Goal: Complete application form: Fill out and submit a form for a specific purpose

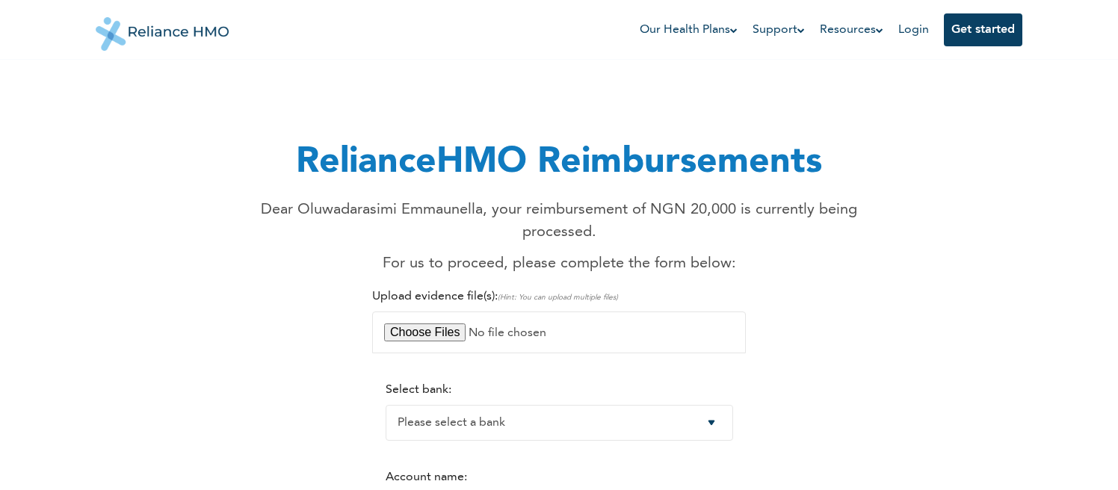
click at [723, 405] on select "Please select a bank Access Bank Plc. Citibank Nigeria Limited Access Bank (Dia…" at bounding box center [559, 423] width 347 height 36
click at [386, 405] on select "Please select a bank Access Bank Plc. Citibank Nigeria Limited Access Bank (Dia…" at bounding box center [559, 423] width 347 height 36
click at [721, 405] on select "Please select a bank Access Bank Plc. Citibank Nigeria Limited Access Bank (Dia…" at bounding box center [559, 423] width 347 height 36
select select "9"
click at [386, 405] on select "Please select a bank Access Bank Plc. Citibank Nigeria Limited Access Bank (Dia…" at bounding box center [559, 423] width 347 height 36
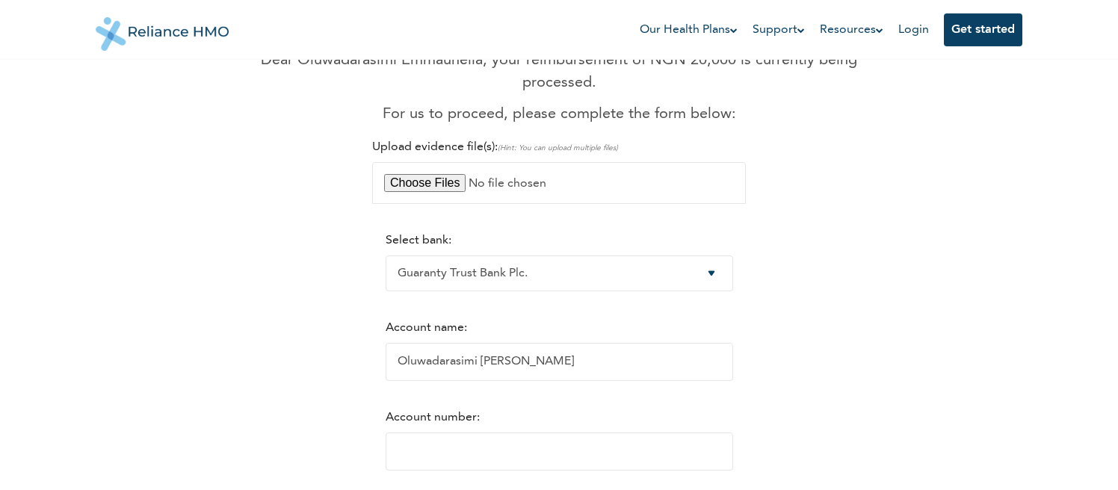
scroll to position [218, 0]
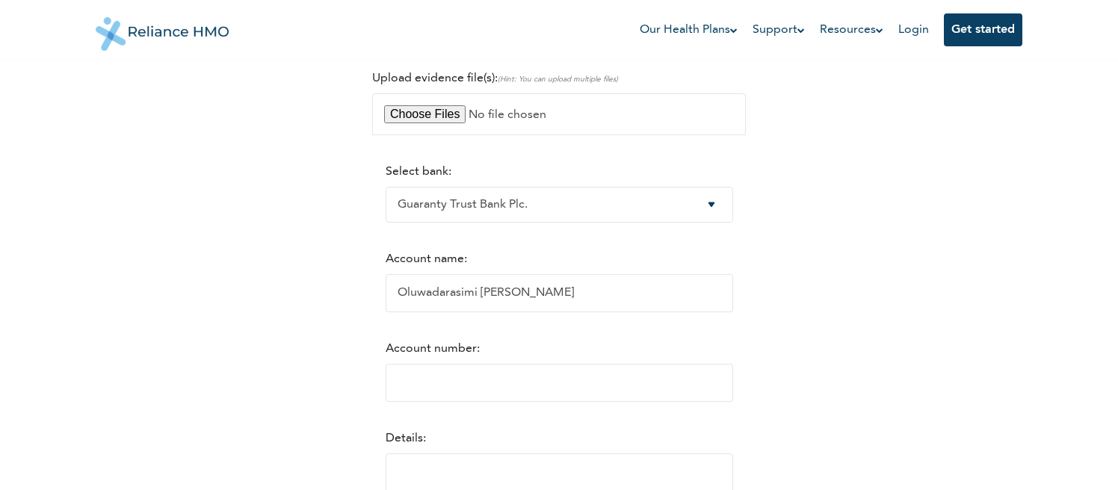
click at [530, 275] on input "Oluwadarasimi [PERSON_NAME]" at bounding box center [559, 293] width 347 height 38
type input "Oluwakemi Busayo Ajayi"
click at [433, 364] on input "Account number:" at bounding box center [559, 383] width 347 height 38
click at [430, 364] on input "Account number:" at bounding box center [559, 383] width 347 height 38
click at [460, 277] on input "Oluwakemi Busayo Ajayi" at bounding box center [559, 293] width 347 height 38
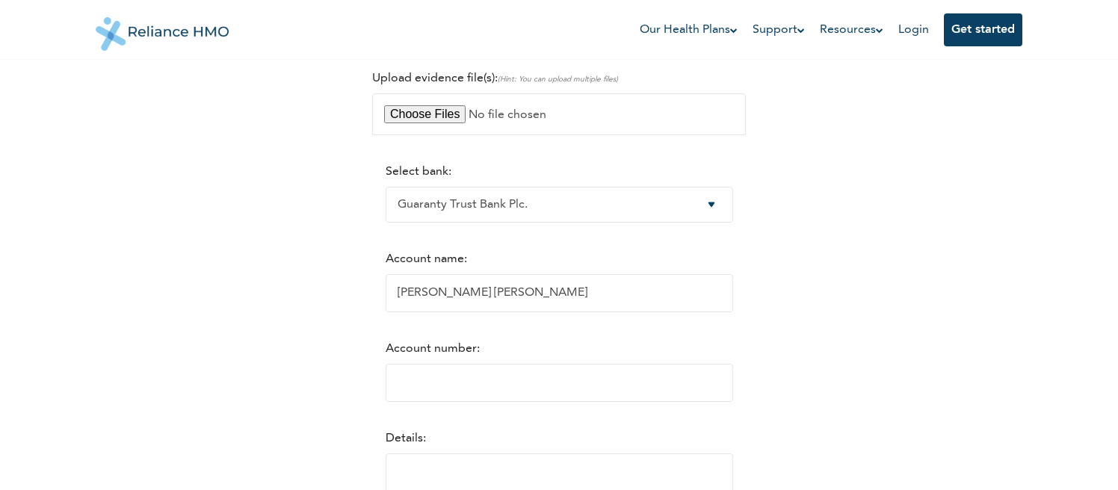
click at [418, 370] on input "Account number:" at bounding box center [559, 383] width 347 height 38
click at [393, 364] on input "Account number:" at bounding box center [559, 383] width 347 height 38
click at [411, 367] on input "Account number:" at bounding box center [559, 383] width 347 height 38
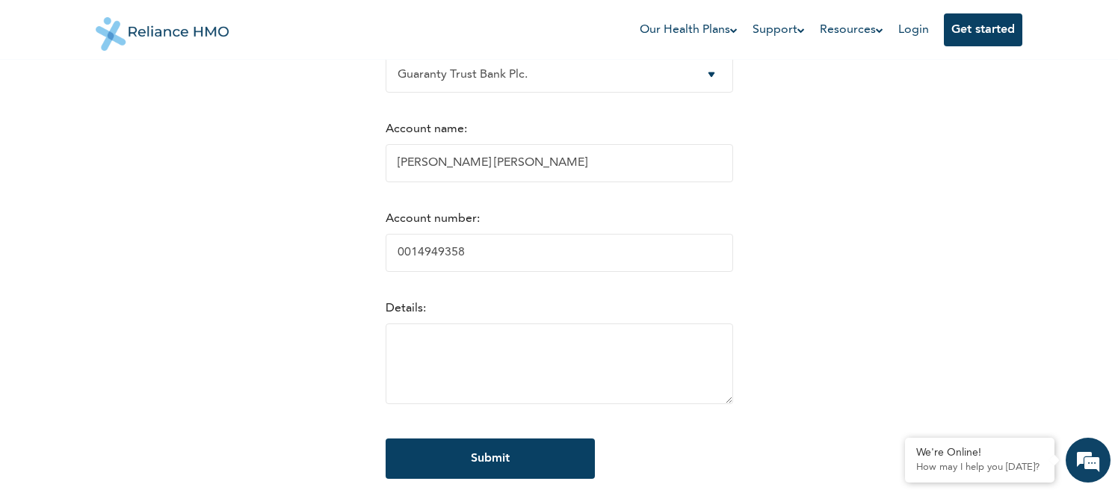
type input "0014949358"
click at [409, 335] on textarea at bounding box center [559, 364] width 347 height 81
click at [565, 324] on textarea "Refund for the test paid for at the hospital" at bounding box center [559, 364] width 347 height 81
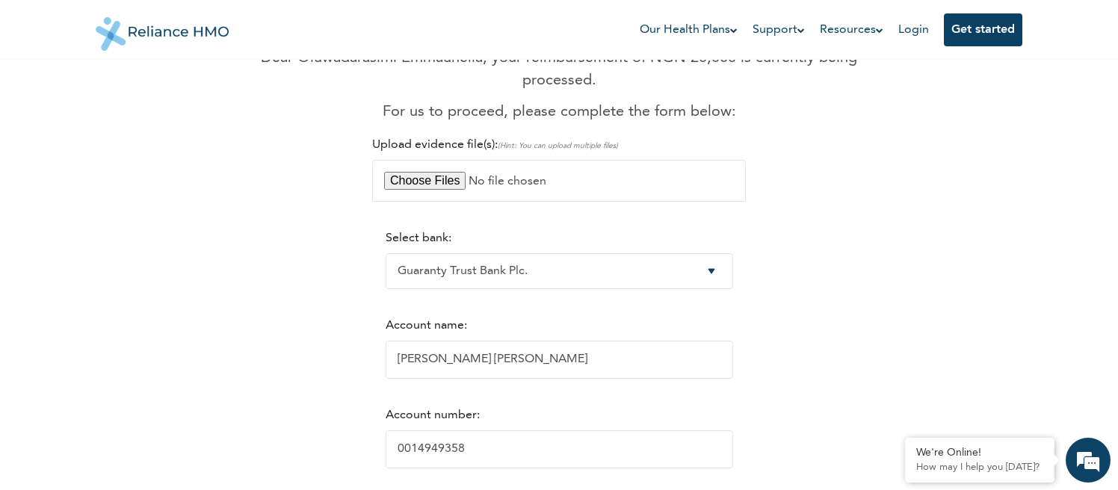
scroll to position [148, 0]
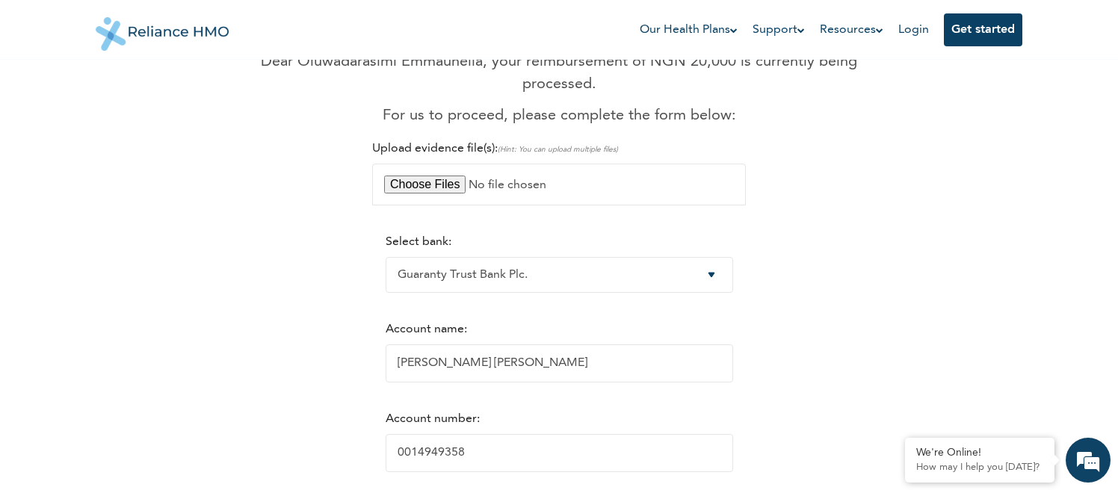
type textarea "Refund for the test paid for at the Faith City hospital"
click at [442, 164] on input "file" at bounding box center [559, 185] width 374 height 42
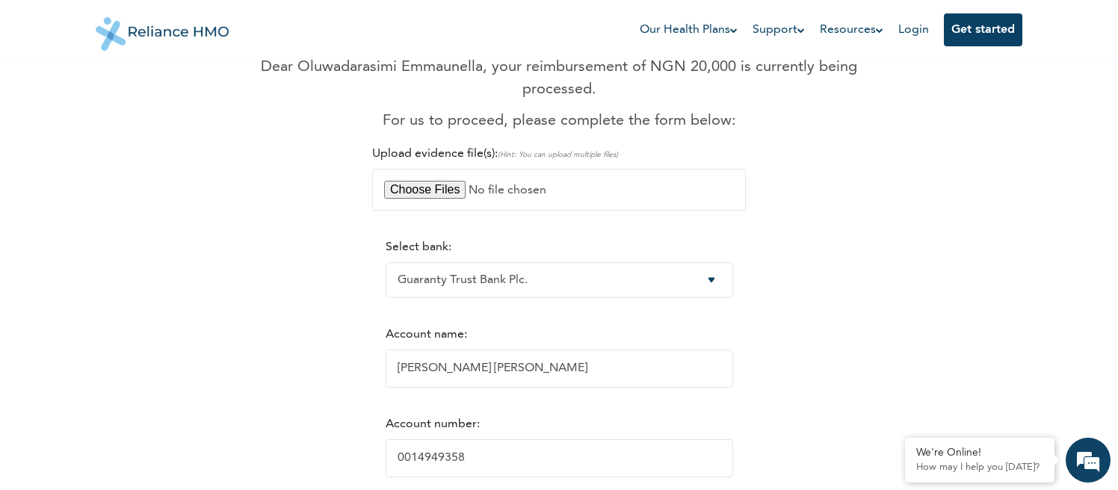
scroll to position [116, 0]
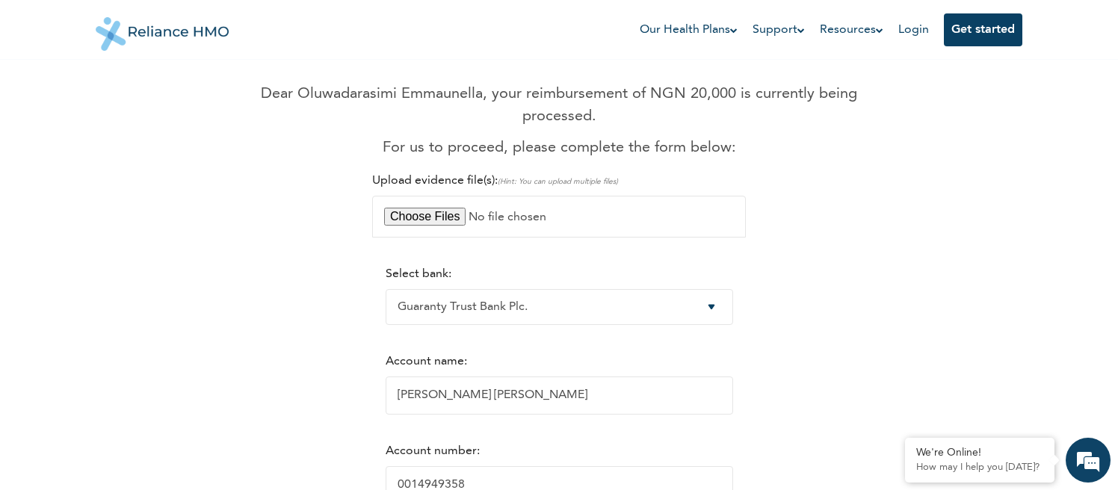
click at [419, 196] on input "file" at bounding box center [559, 217] width 374 height 42
type input "C:\fakepath\1000555211.jpg"
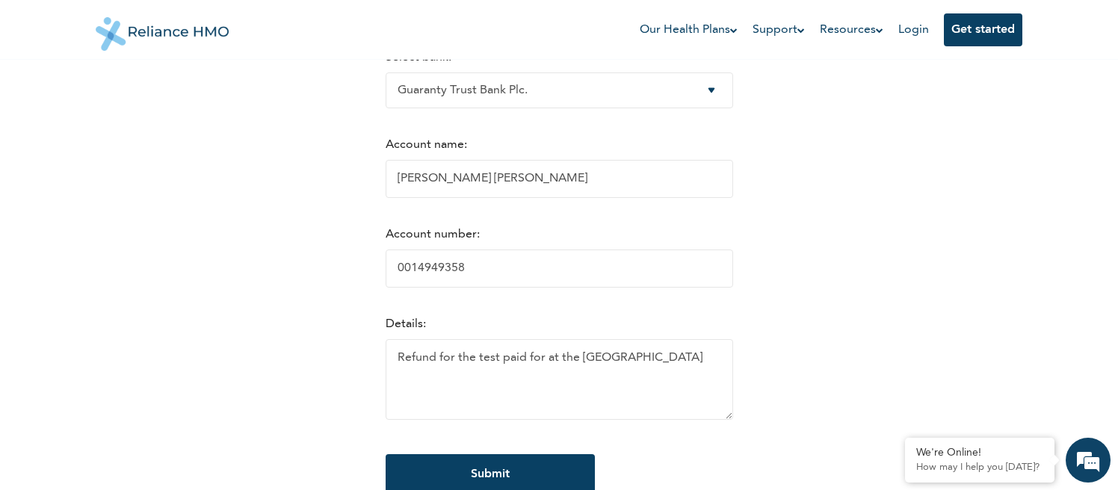
scroll to position [335, 0]
click at [495, 455] on input "Submit" at bounding box center [490, 472] width 209 height 40
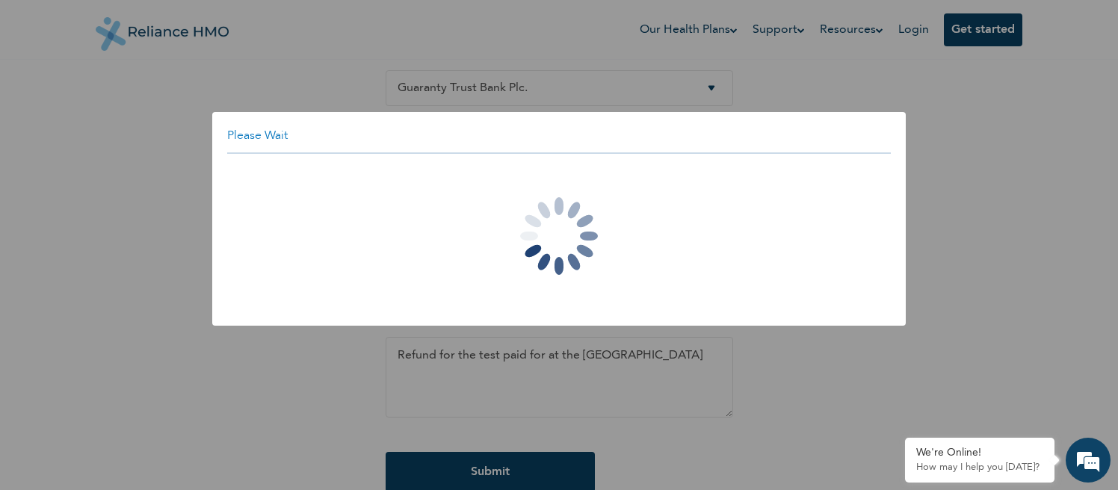
scroll to position [855, 0]
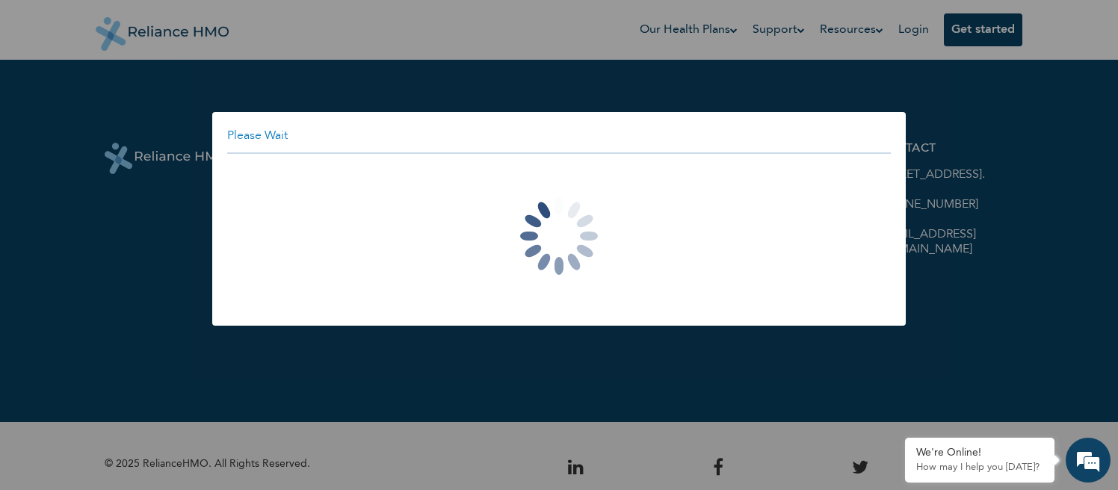
click at [148, 352] on div "Please Wait" at bounding box center [559, 245] width 1118 height 490
